Goal: Task Accomplishment & Management: Complete application form

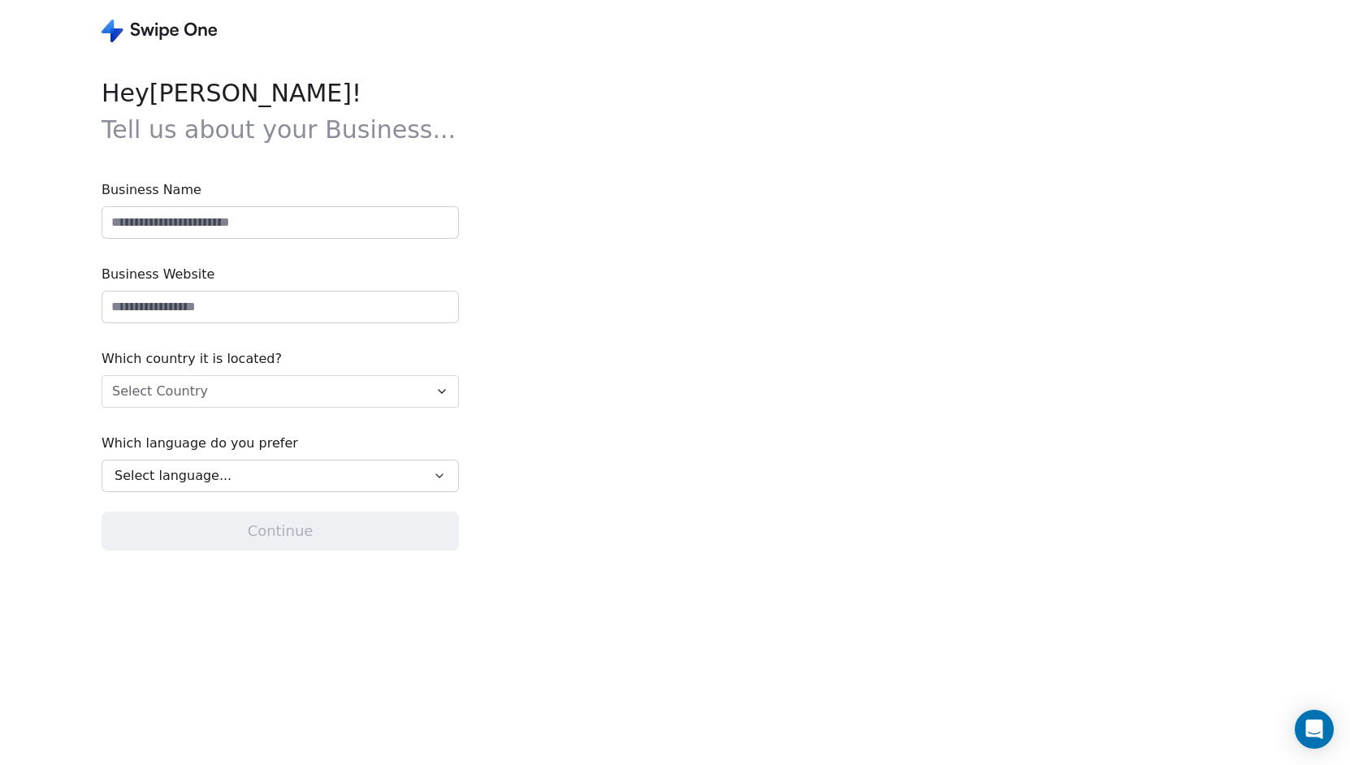
type input "**********"
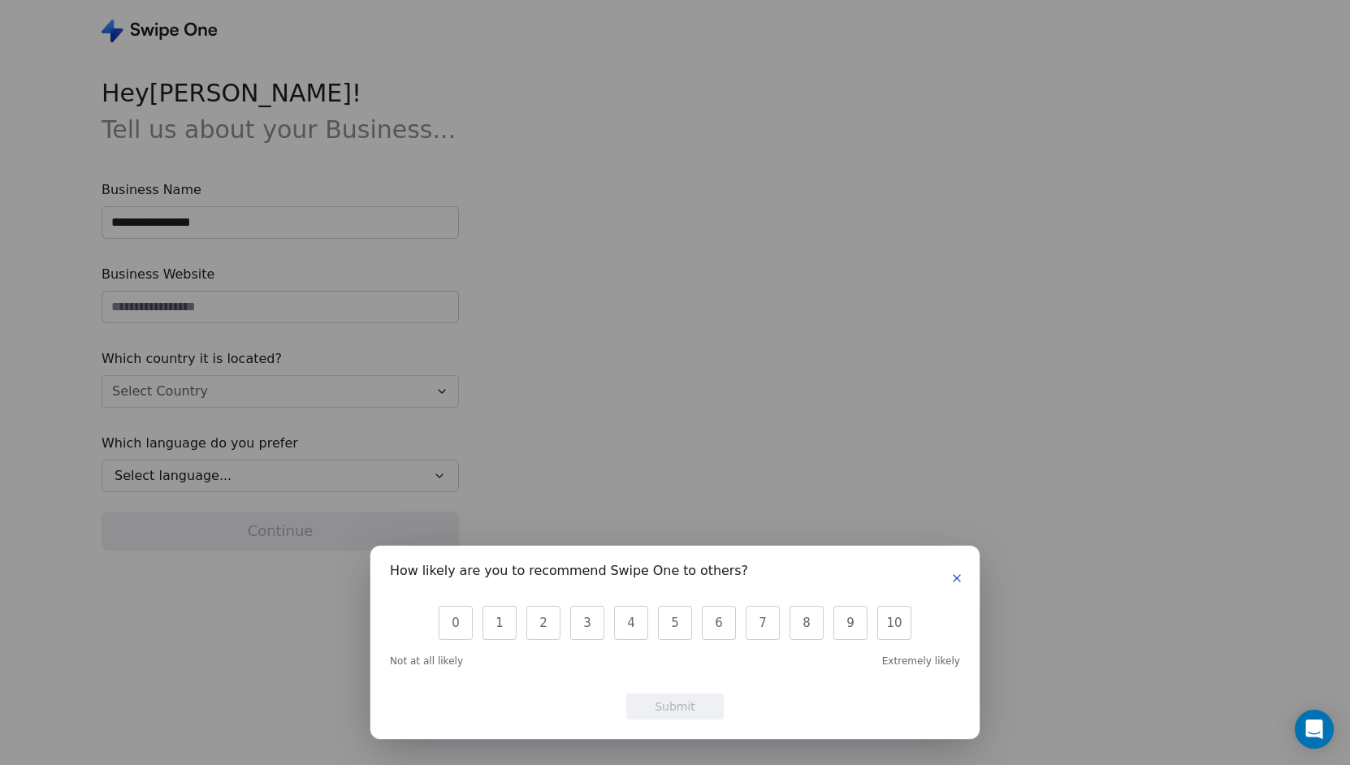
click at [959, 581] on icon "button" at bounding box center [957, 578] width 13 height 13
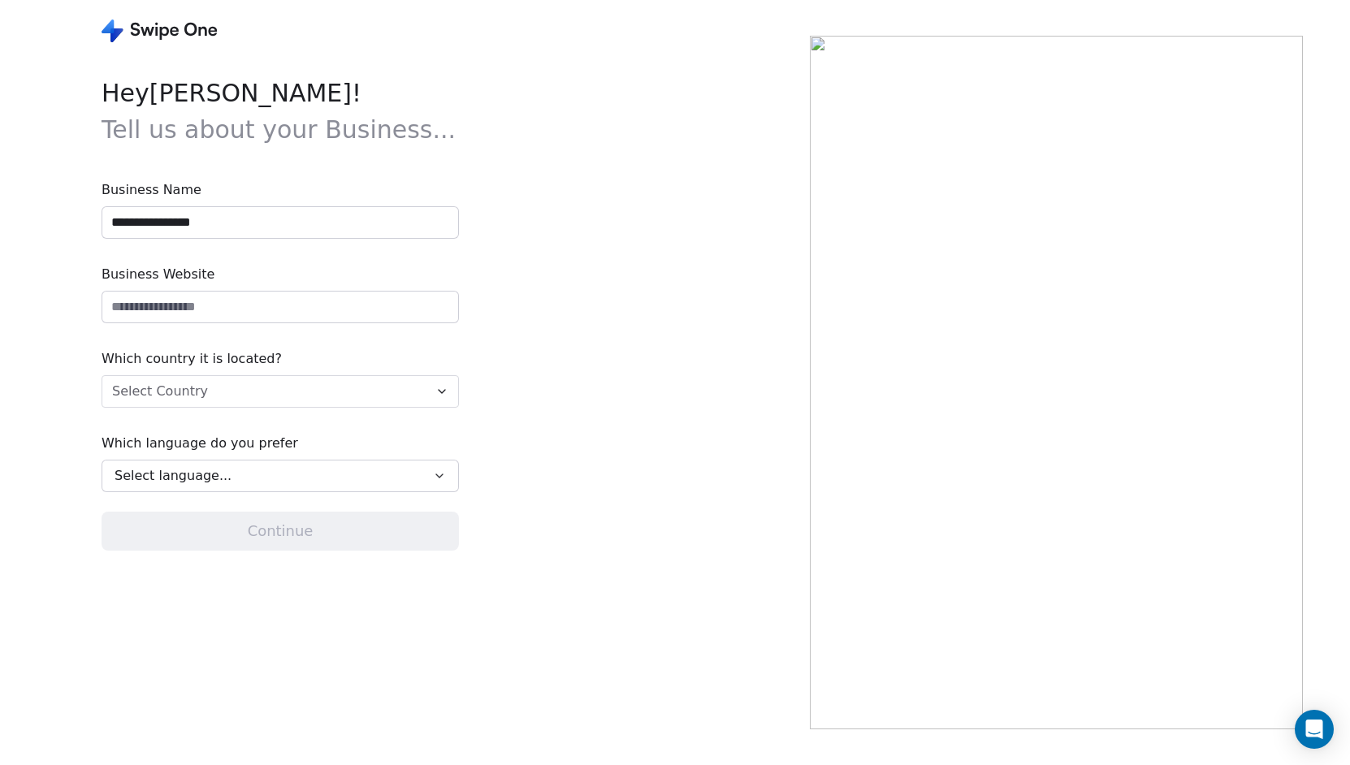
click at [233, 392] on html "**********" at bounding box center [675, 382] width 1350 height 765
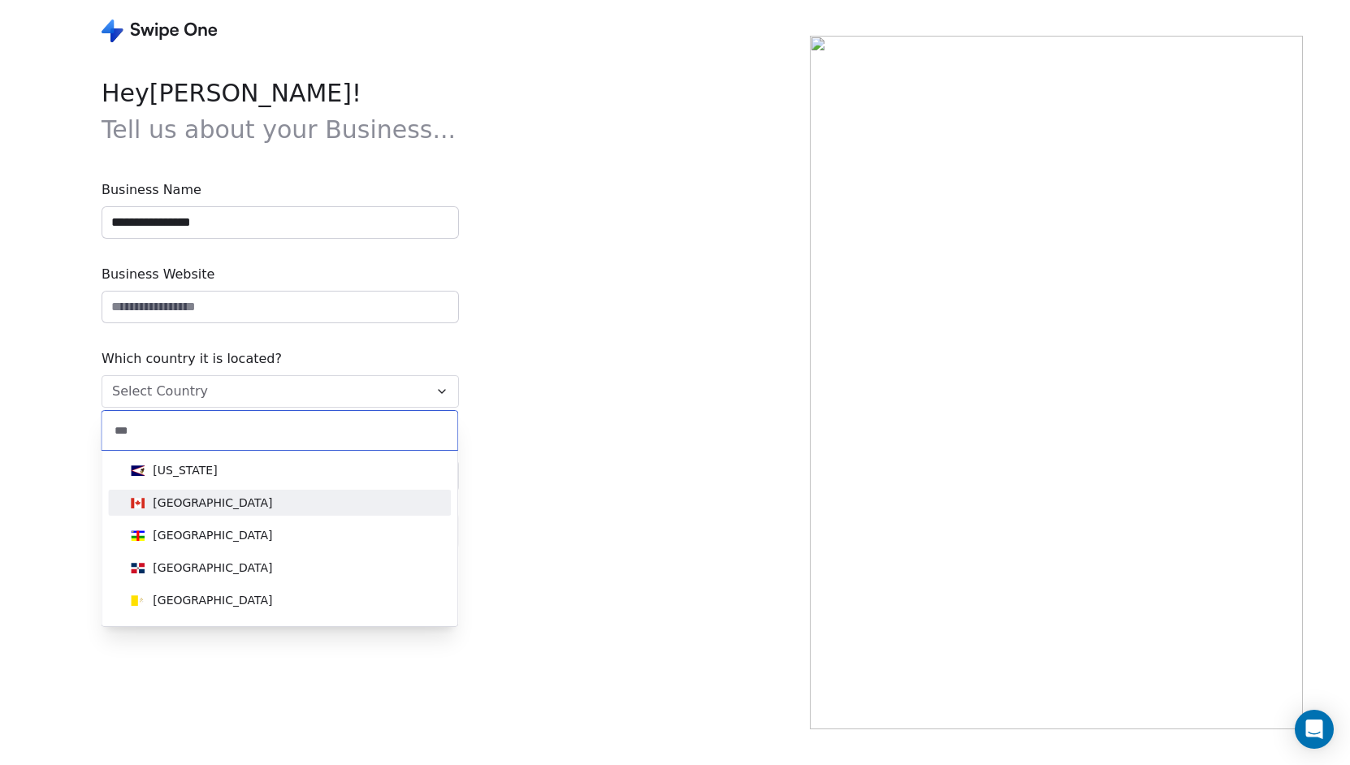
type input "***"
click at [208, 498] on div "[GEOGRAPHIC_DATA]" at bounding box center [279, 503] width 310 height 18
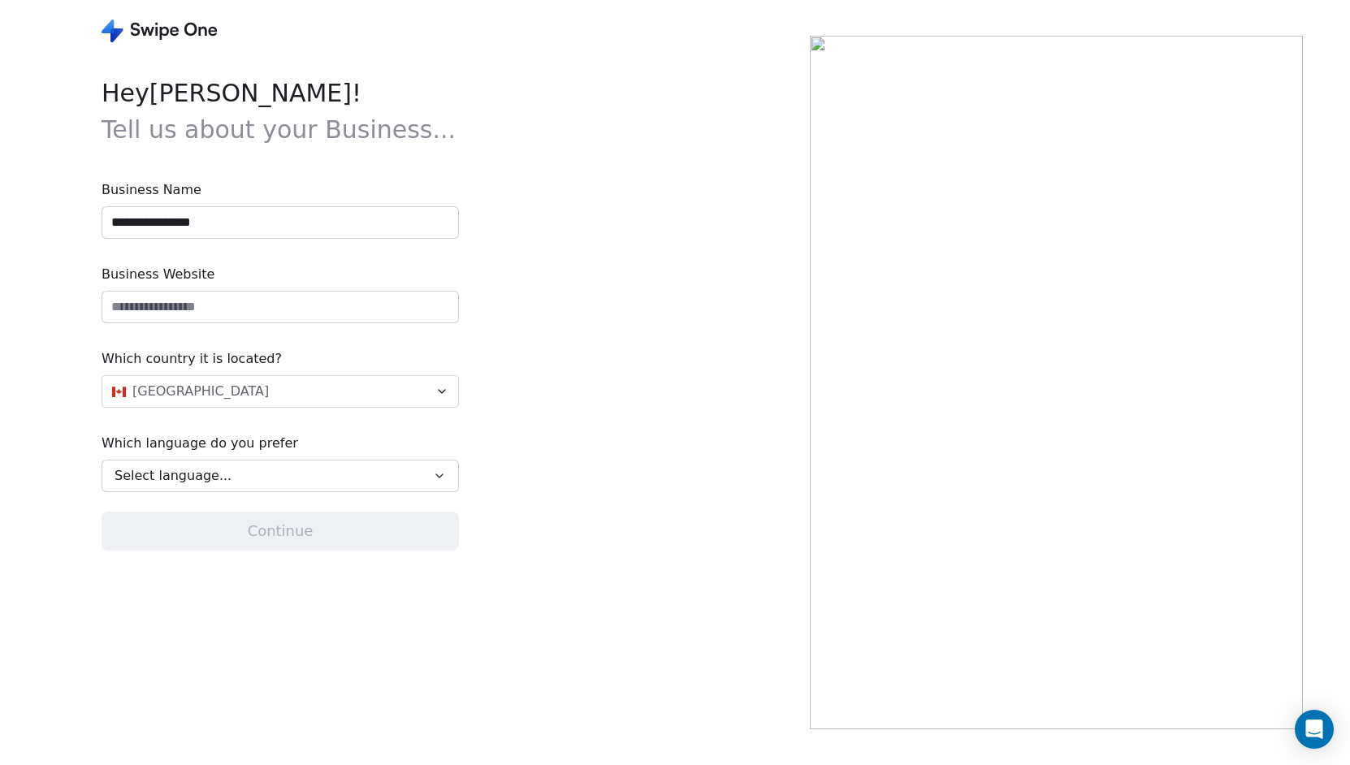
click at [208, 474] on span "Select language..." at bounding box center [173, 476] width 117 height 20
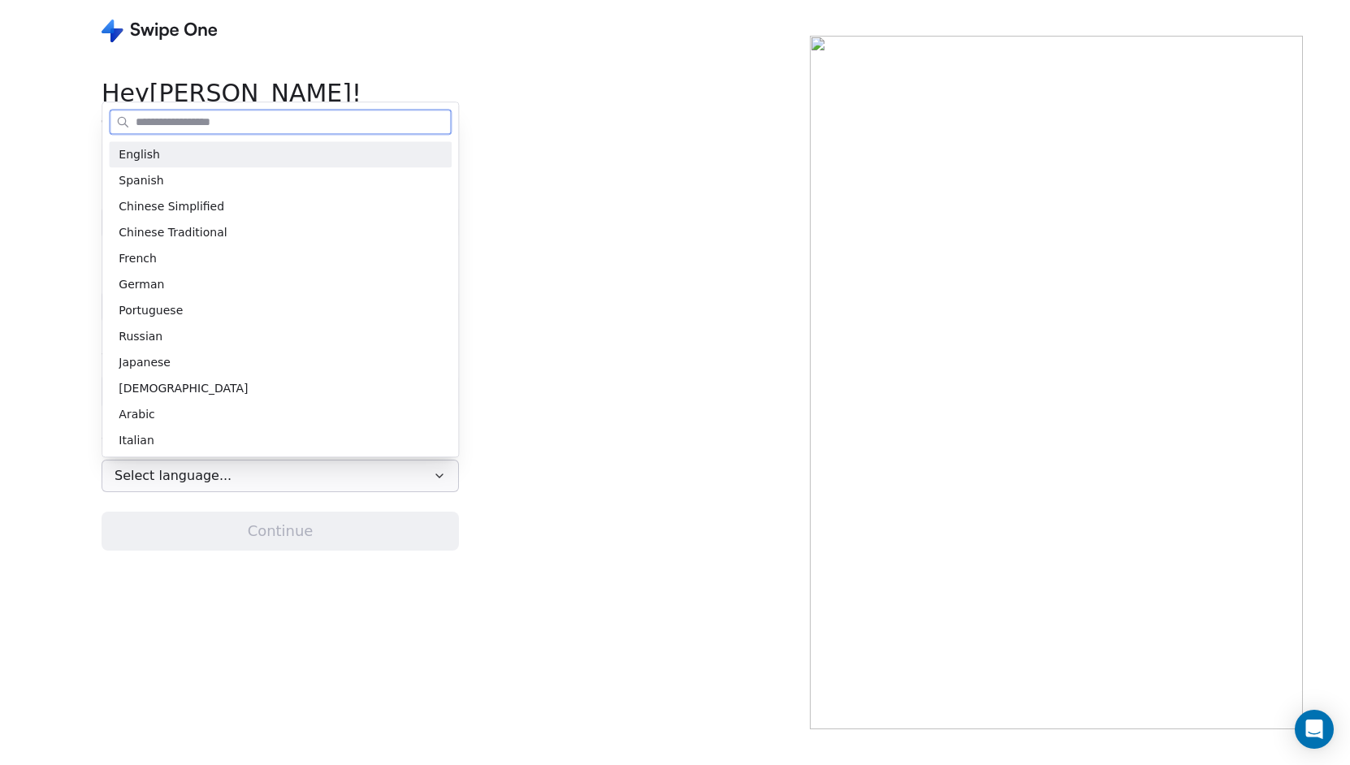
click at [267, 164] on div "English" at bounding box center [280, 154] width 343 height 26
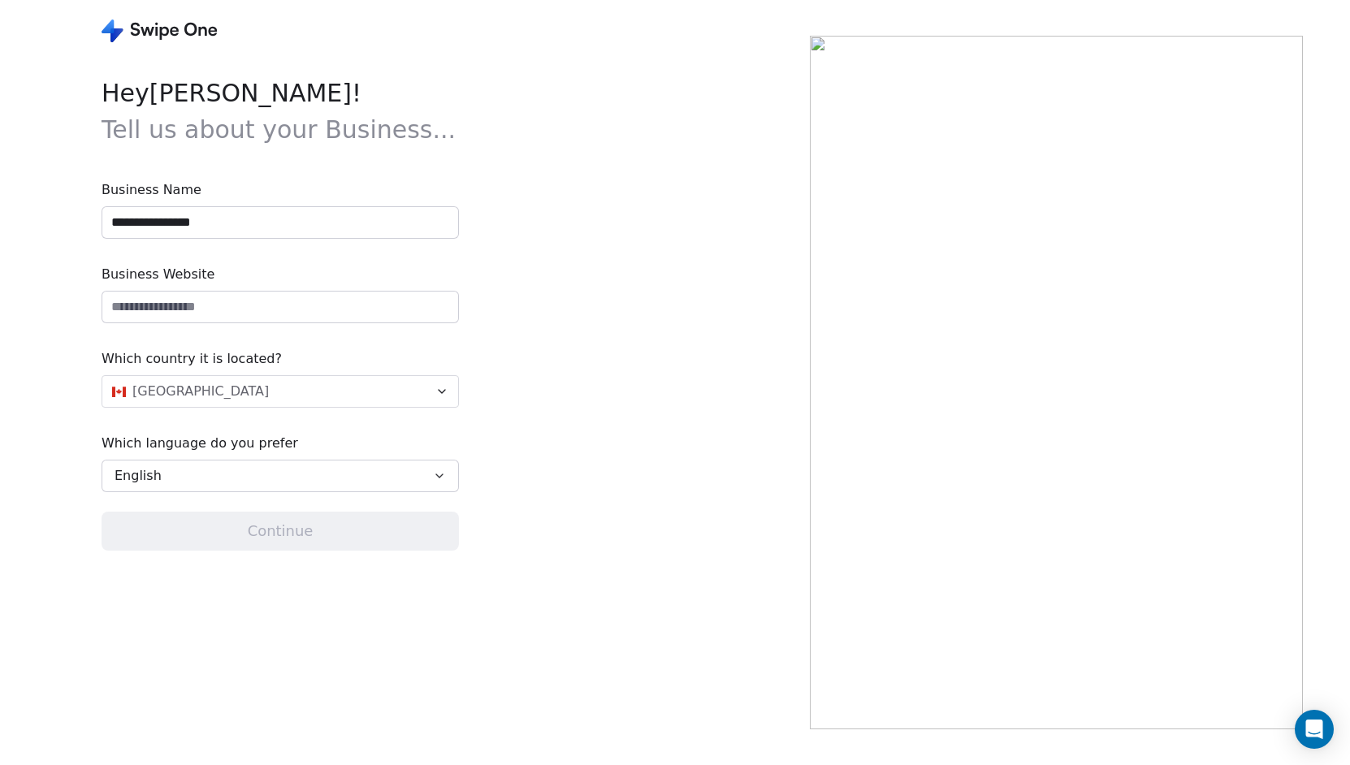
click at [257, 296] on input "url" at bounding box center [280, 307] width 356 height 31
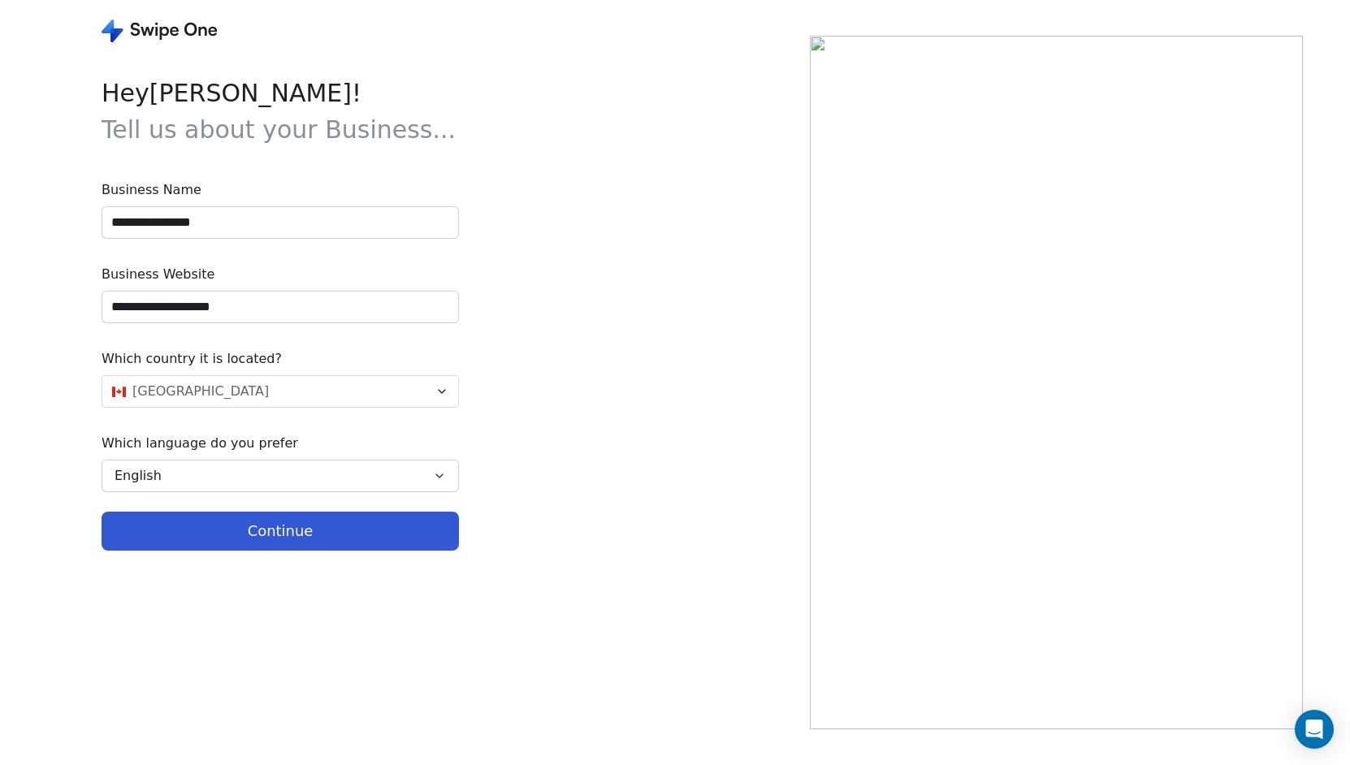
type input "**********"
click at [260, 538] on button "Continue" at bounding box center [281, 531] width 358 height 39
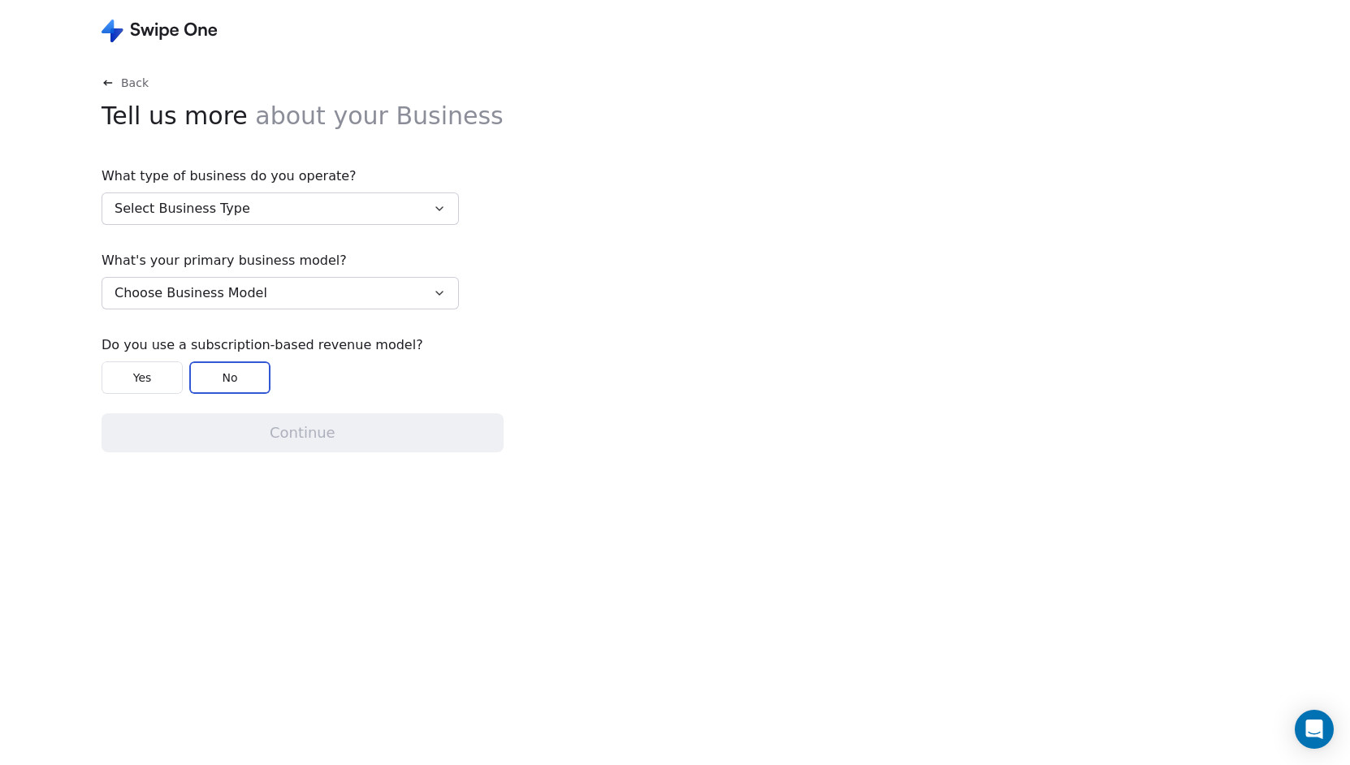
click at [293, 206] on button "Select Business Type" at bounding box center [281, 209] width 358 height 33
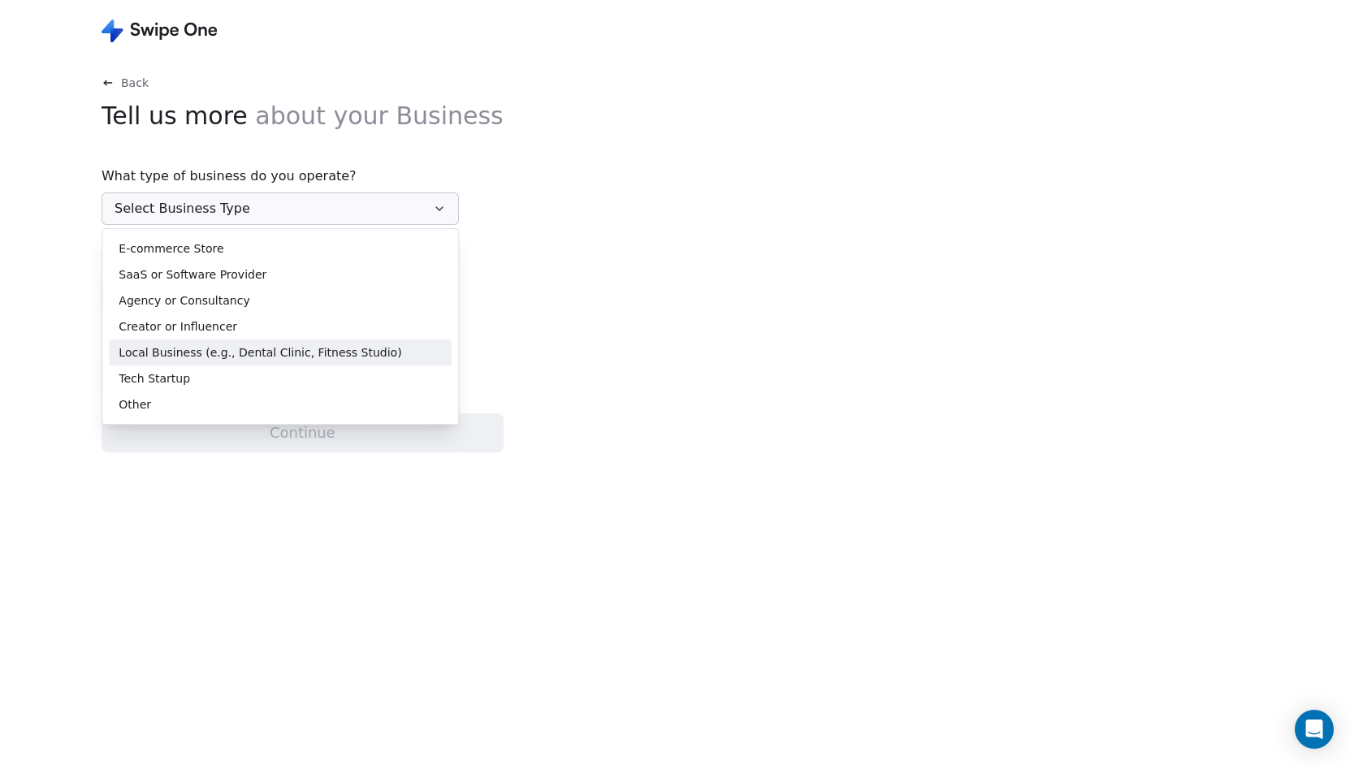
click at [234, 350] on span "Local Business (e.g., Dental Clinic, Fitness Studio)" at bounding box center [260, 353] width 283 height 17
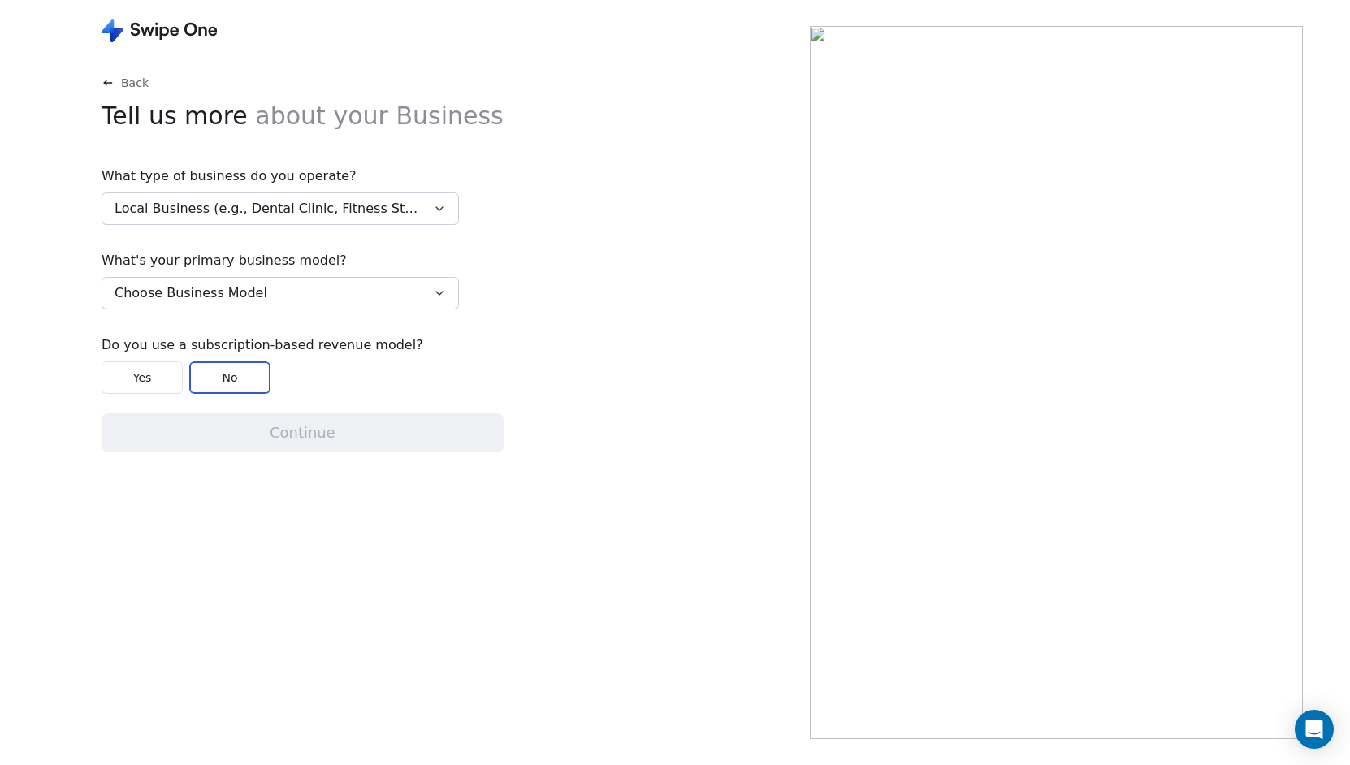
click at [258, 275] on div "What's your primary business model? Choose Business Model" at bounding box center [281, 280] width 358 height 59
click at [244, 289] on span "Choose Business Model" at bounding box center [191, 294] width 153 height 20
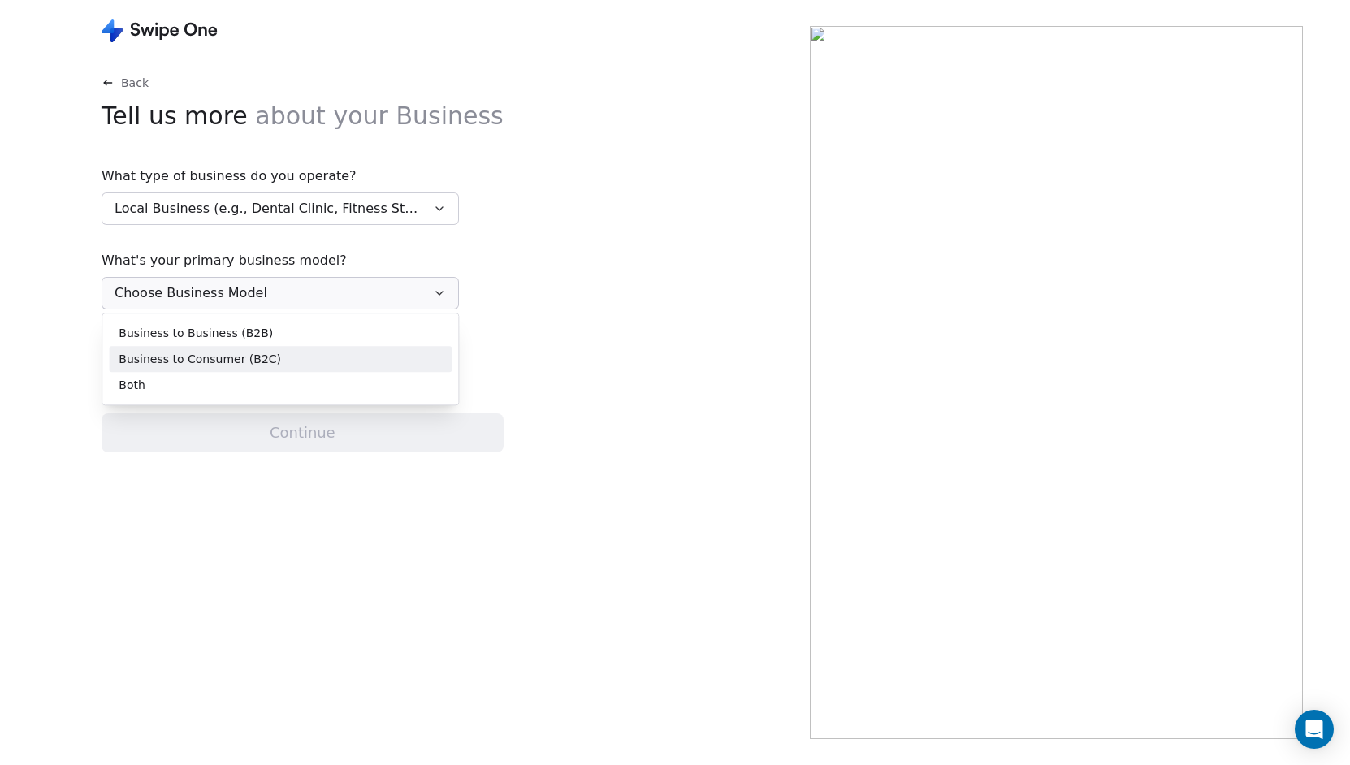
click at [219, 356] on span "Business to Consumer (B2C)" at bounding box center [200, 359] width 163 height 17
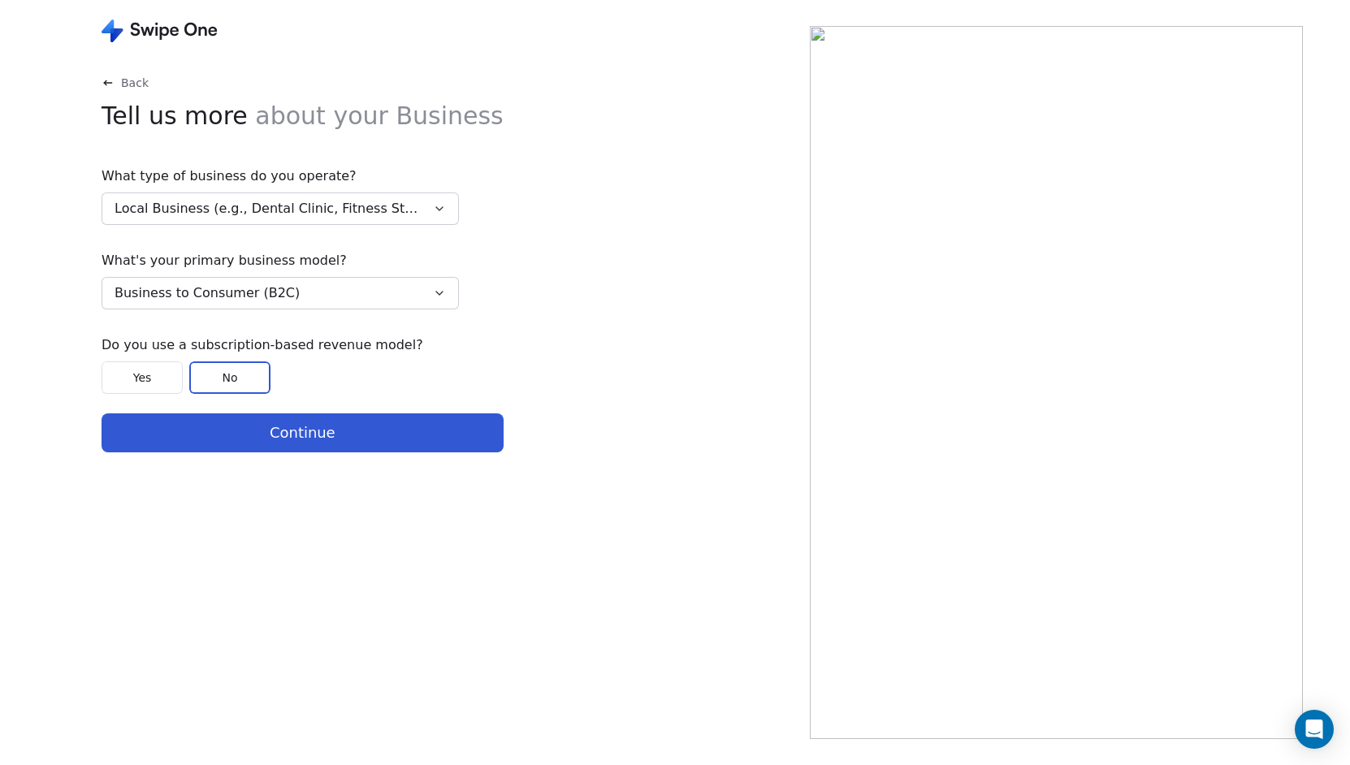
click at [145, 374] on button "Yes" at bounding box center [142, 378] width 81 height 33
click at [196, 377] on button "No" at bounding box center [229, 378] width 81 height 33
click at [275, 431] on button "Continue" at bounding box center [303, 433] width 402 height 39
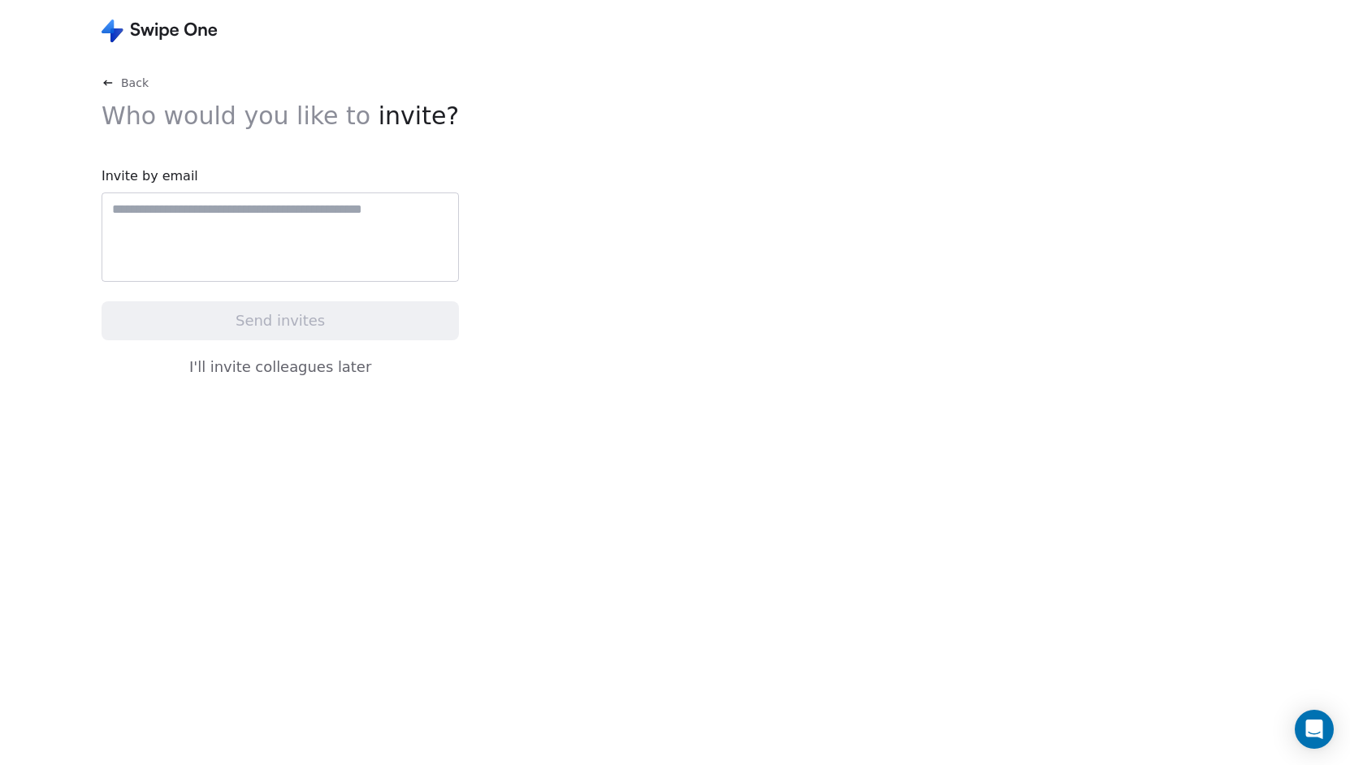
click at [280, 370] on button "I'll invite colleagues later" at bounding box center [281, 367] width 358 height 34
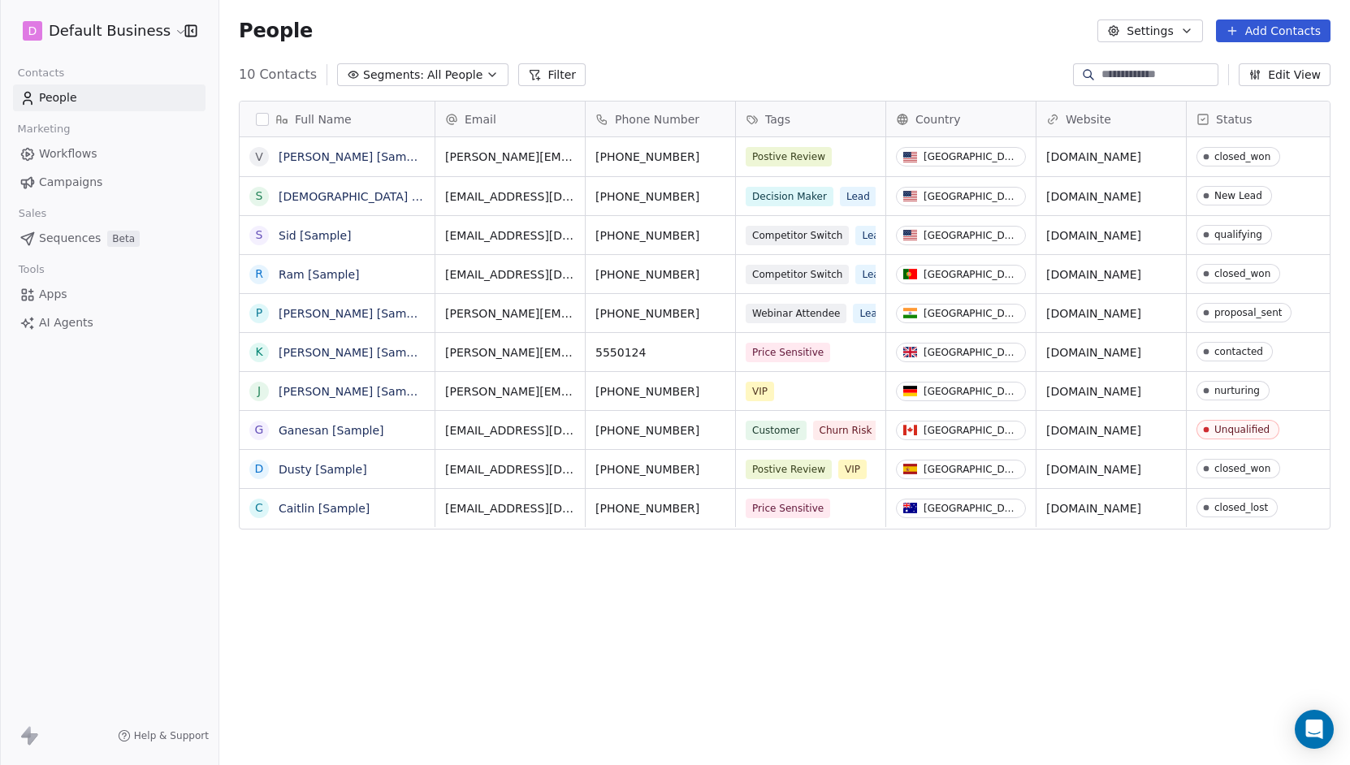
scroll to position [661, 1118]
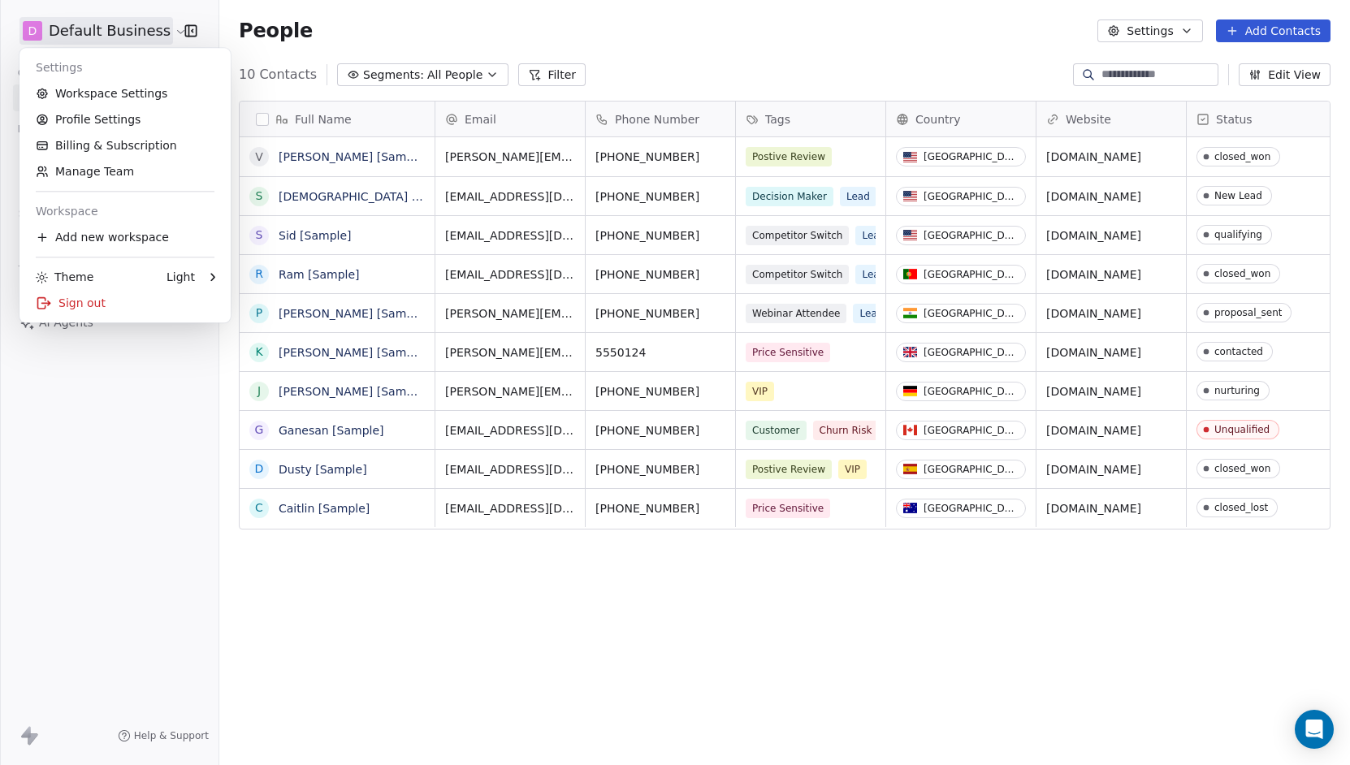
click at [157, 29] on html "D Default Business Contacts People Marketing Workflows Campaigns Sales Sequence…" at bounding box center [675, 382] width 1350 height 765
click at [106, 141] on link "Billing & Subscription" at bounding box center [125, 145] width 198 height 26
